Goal: Navigation & Orientation: Find specific page/section

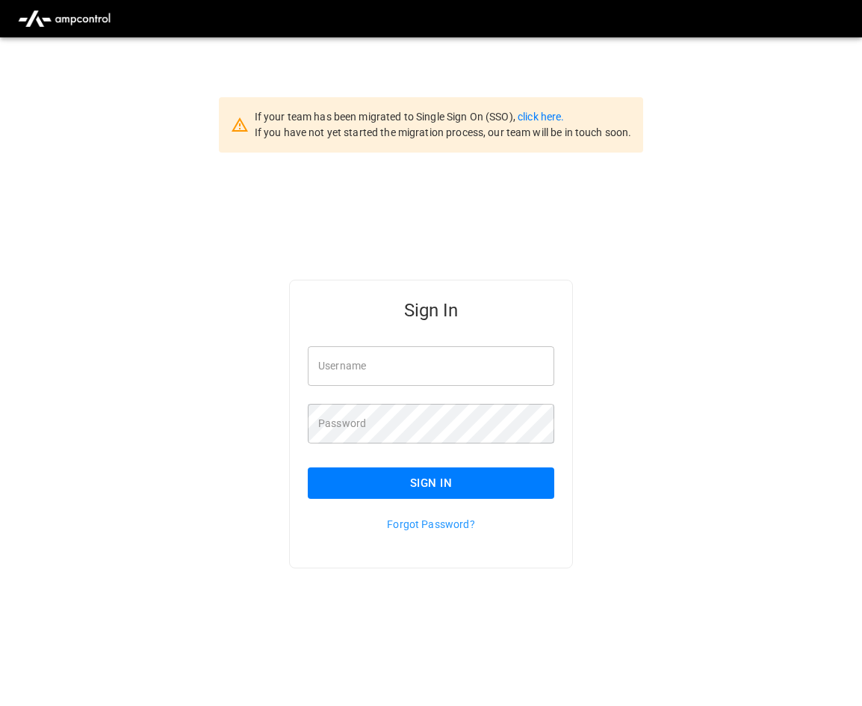
type input "**********"
click at [430, 493] on button "Sign In" at bounding box center [431, 482] width 247 height 31
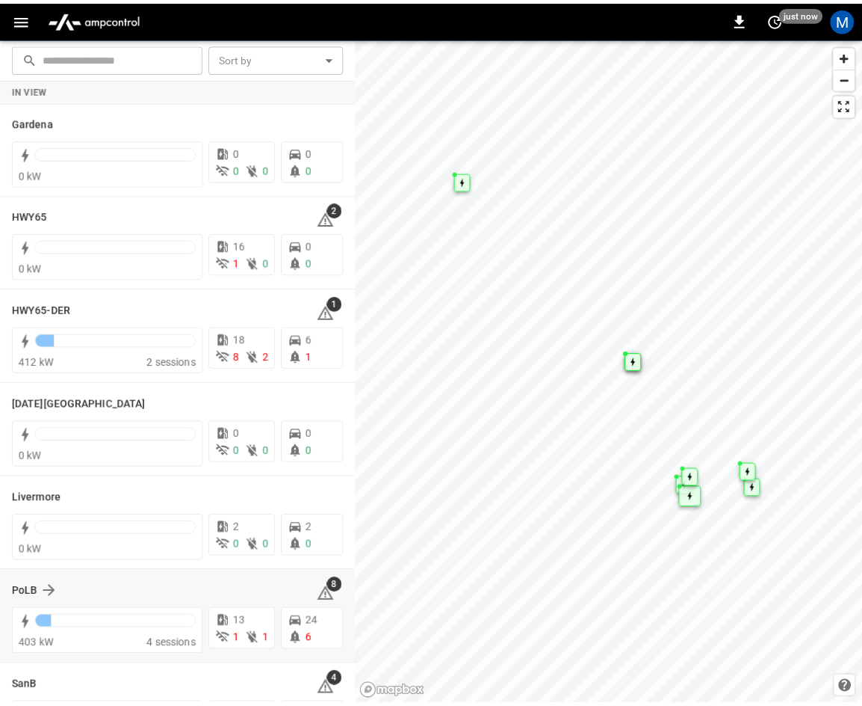
scroll to position [265, 0]
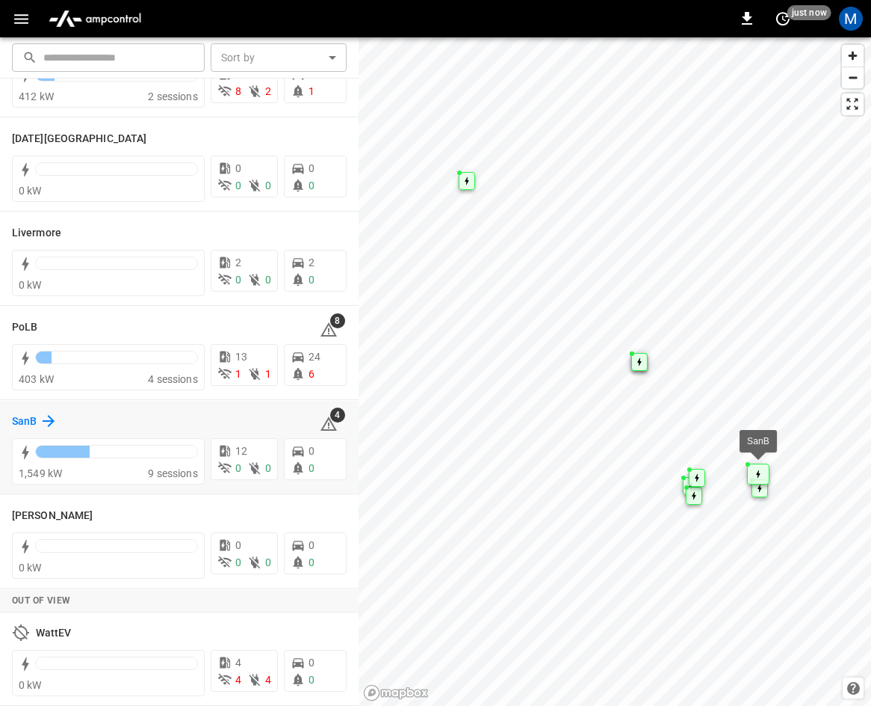
click at [31, 419] on h6 "SanB" at bounding box center [24, 421] width 25 height 16
